Goal: Use online tool/utility: Utilize a website feature to perform a specific function

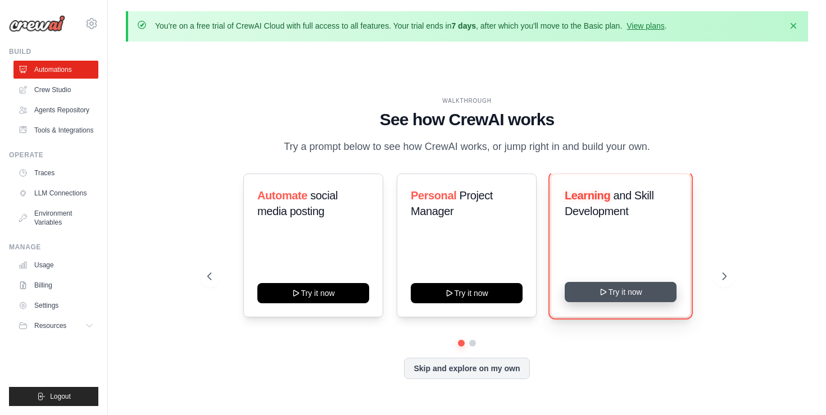
click at [619, 293] on button "Try it now" at bounding box center [621, 292] width 112 height 20
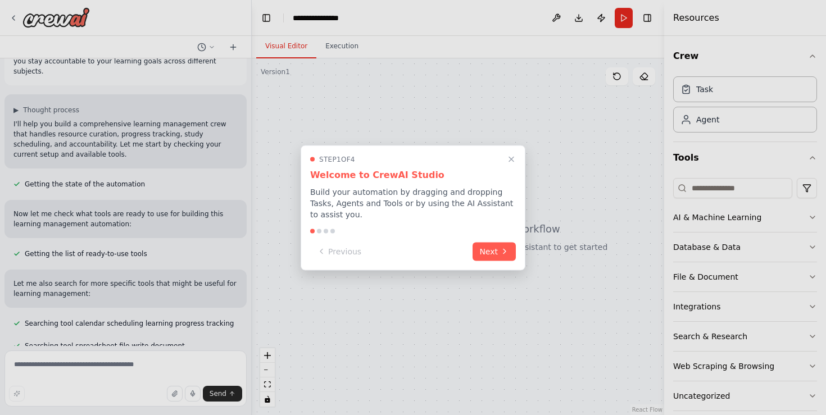
scroll to position [46, 0]
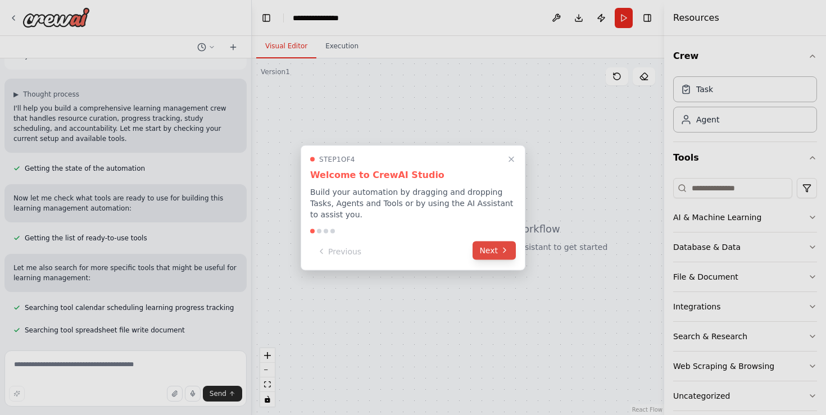
click at [506, 247] on icon at bounding box center [504, 250] width 9 height 9
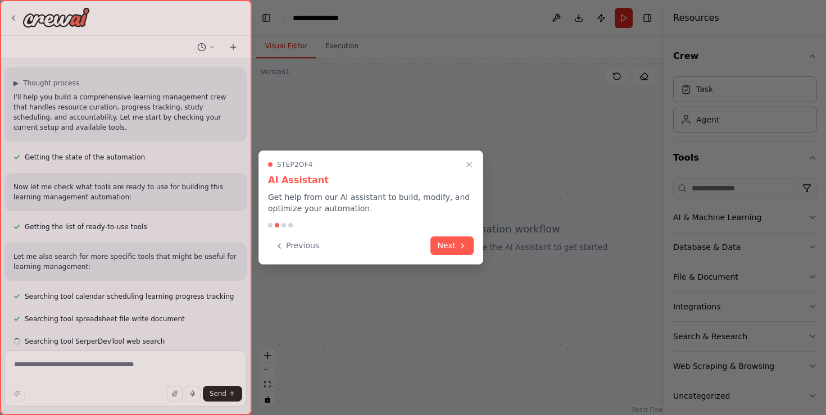
scroll to position [68, 0]
click at [478, 250] on div "Step 2 of 4 AI Assistant Get help from our AI assistant to build, modify, and o…" at bounding box center [370, 208] width 225 height 114
click at [453, 244] on button "Next" at bounding box center [451, 244] width 43 height 19
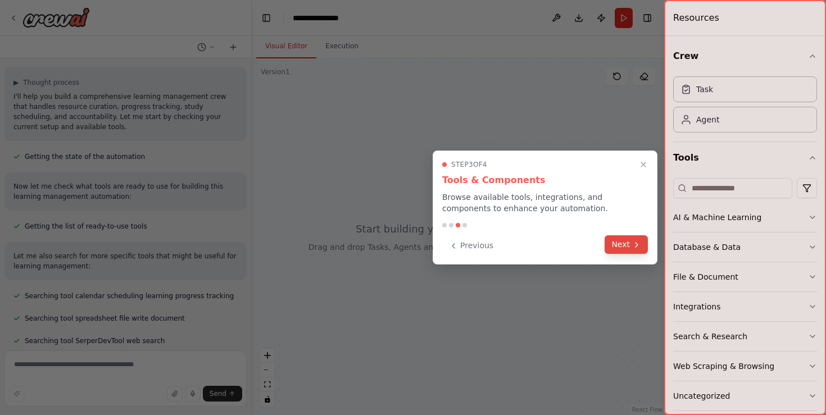
click at [617, 243] on button "Next" at bounding box center [626, 244] width 43 height 19
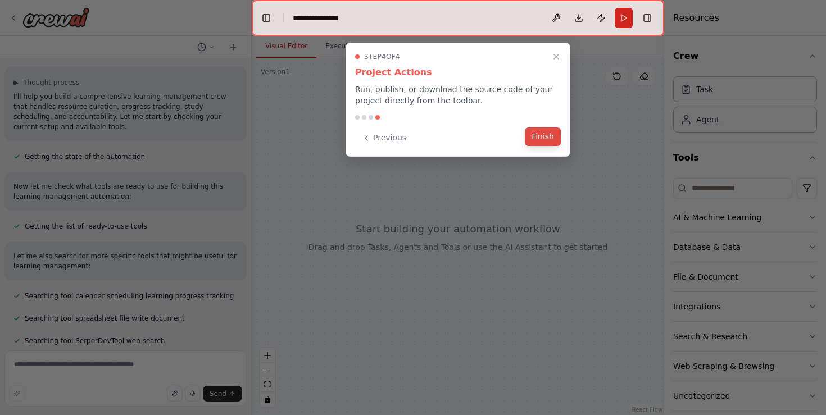
click at [542, 128] on button "Finish" at bounding box center [543, 137] width 36 height 19
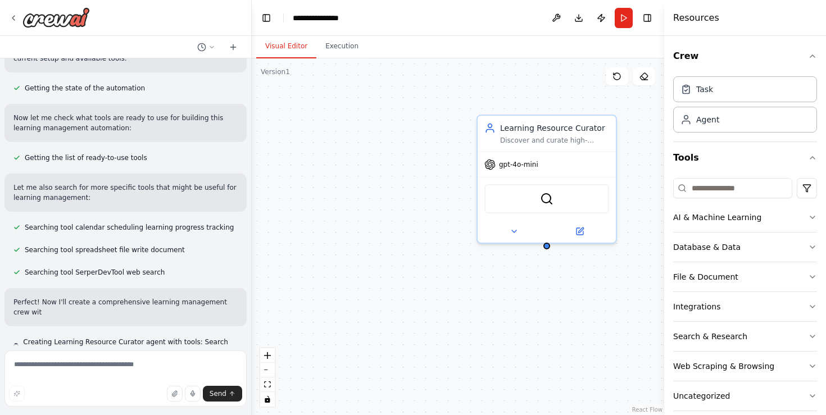
scroll to position [147, 0]
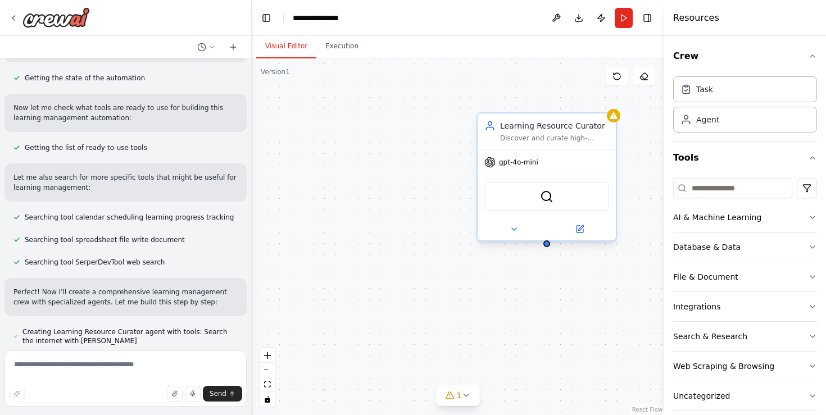
click at [530, 162] on span "gpt-4o-mini" at bounding box center [518, 162] width 39 height 9
click at [541, 165] on div "gpt-4o-mini" at bounding box center [547, 162] width 138 height 25
click at [552, 198] on img at bounding box center [546, 196] width 13 height 13
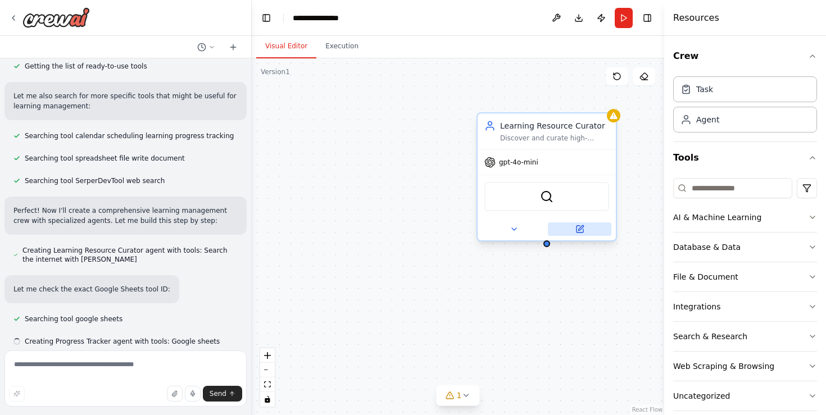
scroll to position [229, 0]
click at [148, 367] on textarea at bounding box center [125, 379] width 242 height 56
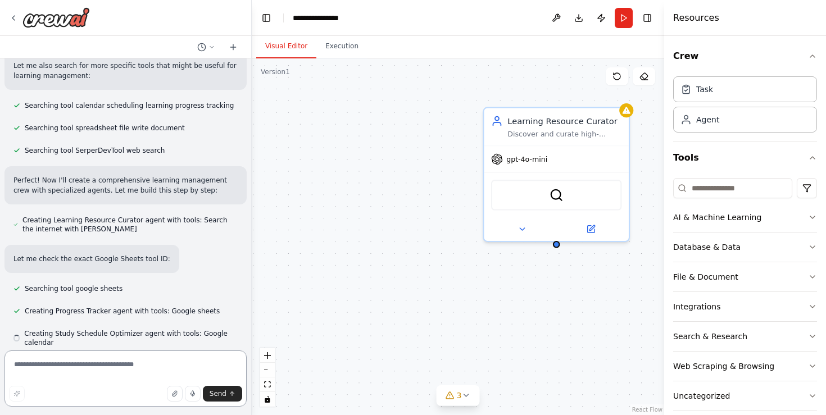
scroll to position [260, 0]
